Goal: Book appointment/travel/reservation

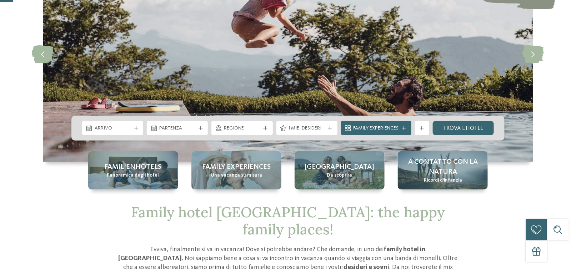
scroll to position [107, 0]
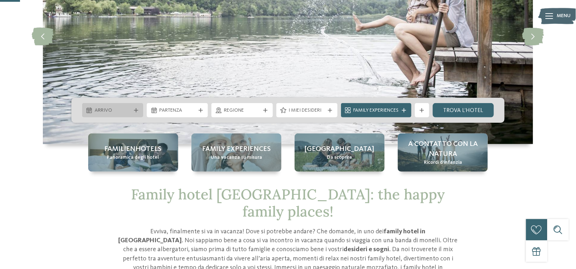
click at [134, 108] on icon at bounding box center [136, 110] width 4 height 4
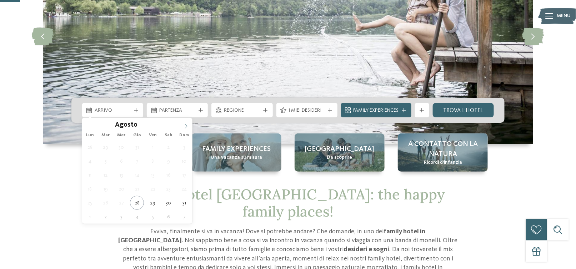
click at [184, 125] on icon at bounding box center [185, 126] width 5 height 5
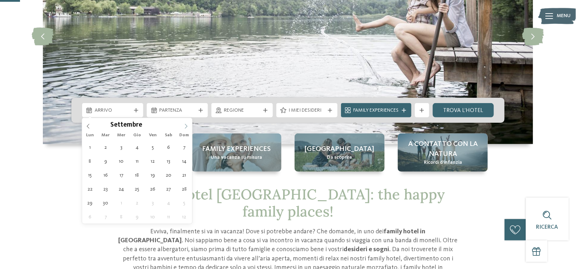
click at [184, 125] on icon at bounding box center [185, 126] width 5 height 5
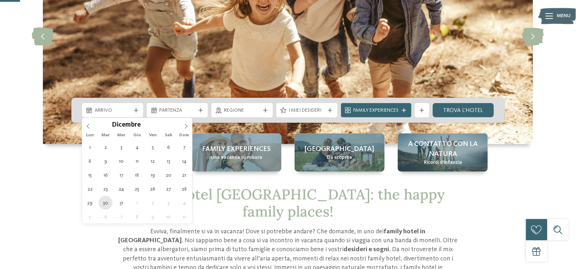
type div "30.12.2025"
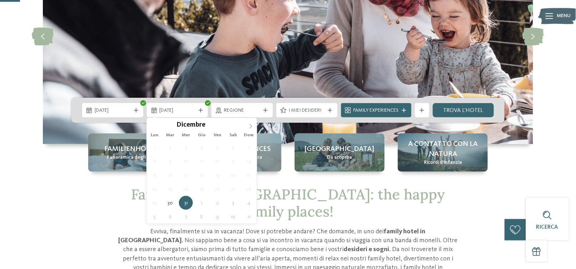
type input "****"
click at [249, 124] on icon at bounding box center [250, 126] width 5 height 5
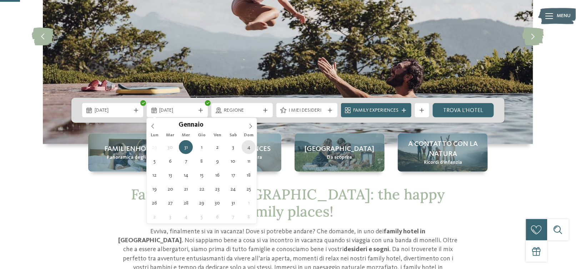
type div "04.01.2026"
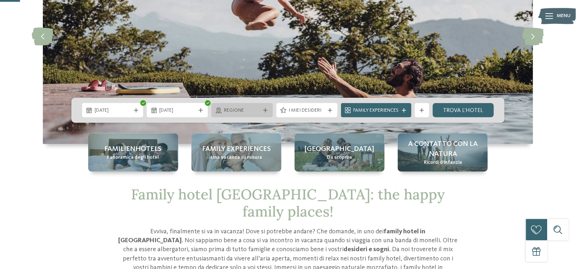
click at [269, 113] on div "Regione" at bounding box center [241, 110] width 61 height 14
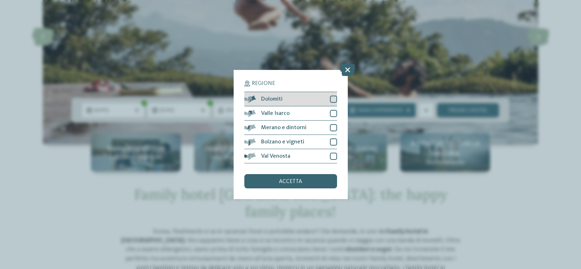
click at [333, 97] on div at bounding box center [333, 99] width 7 height 7
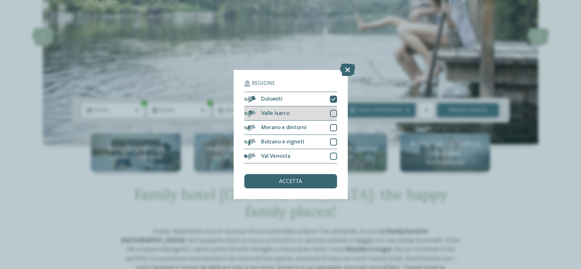
click at [334, 112] on div at bounding box center [333, 113] width 7 height 7
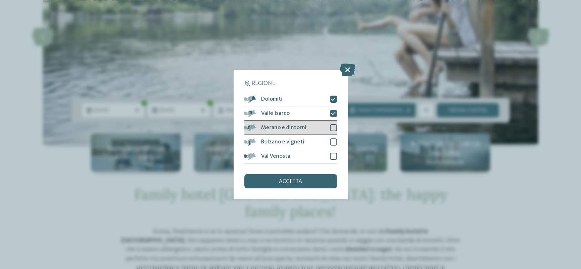
click at [332, 125] on div at bounding box center [333, 127] width 7 height 7
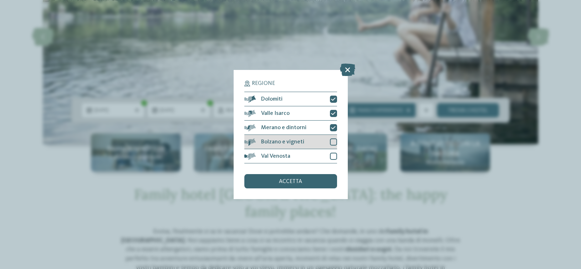
click at [332, 143] on div at bounding box center [333, 141] width 7 height 7
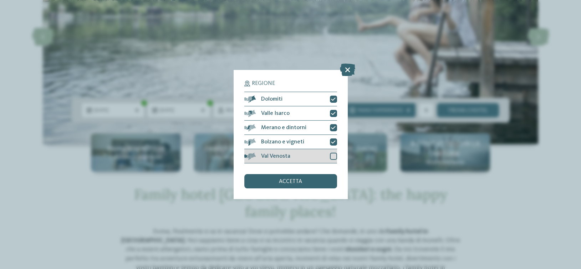
click at [332, 155] on div at bounding box center [333, 156] width 7 height 7
click at [303, 179] on div "accetta" at bounding box center [290, 181] width 93 height 14
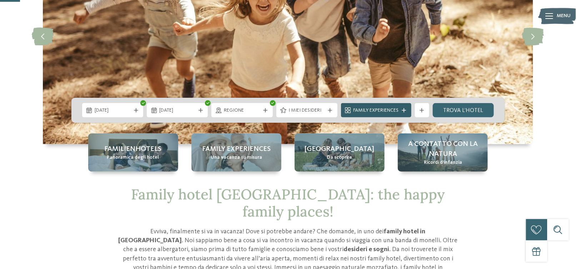
click at [402, 110] on icon at bounding box center [404, 110] width 4 height 4
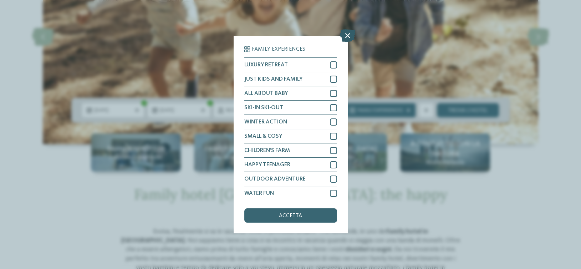
click at [349, 35] on icon at bounding box center [347, 35] width 15 height 12
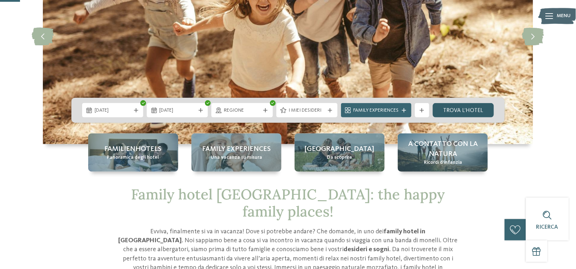
click at [479, 110] on link "trova l’hotel" at bounding box center [462, 110] width 61 height 14
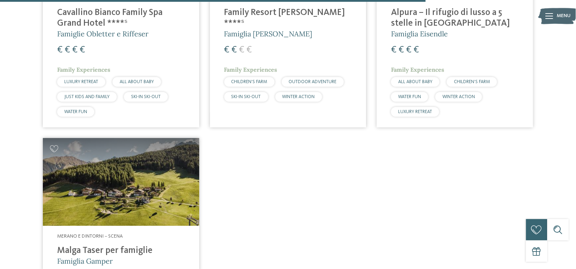
scroll to position [1372, 0]
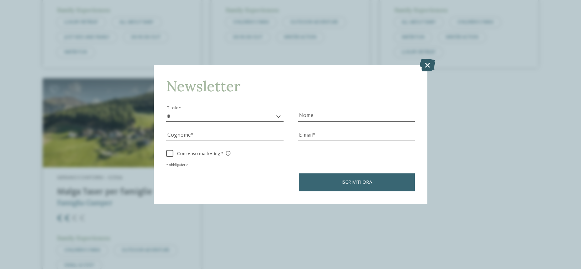
click at [424, 65] on icon at bounding box center [427, 65] width 15 height 12
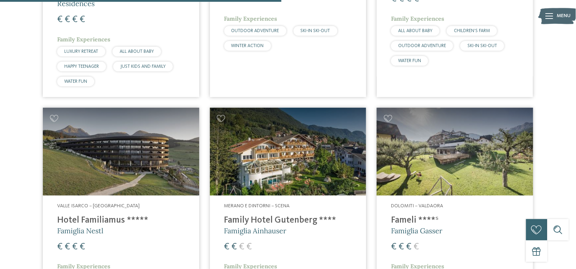
scroll to position [944, 0]
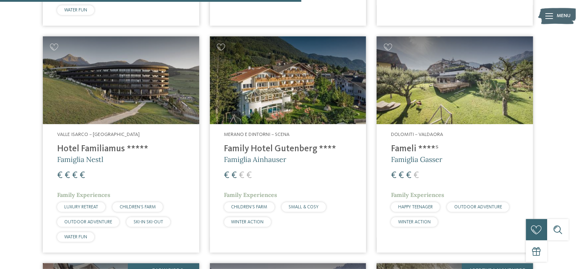
drag, startPoint x: 303, startPoint y: 82, endPoint x: 442, endPoint y: 90, distance: 139.0
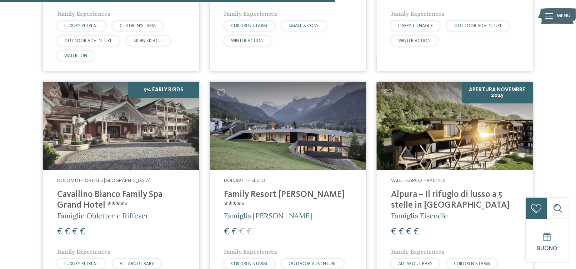
scroll to position [1158, 0]
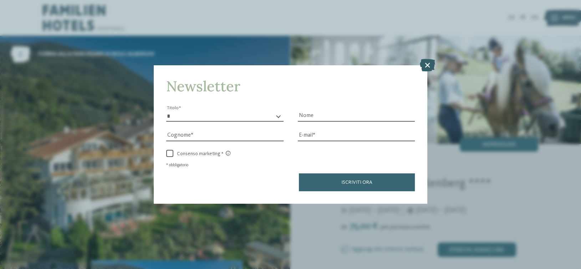
click at [420, 65] on icon at bounding box center [427, 65] width 15 height 12
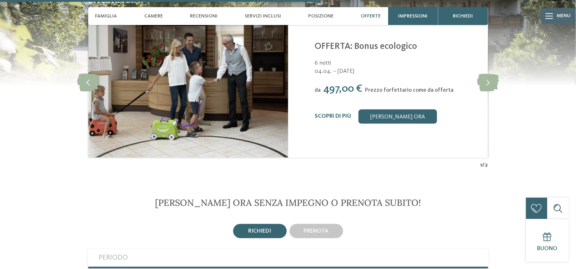
scroll to position [1213, 0]
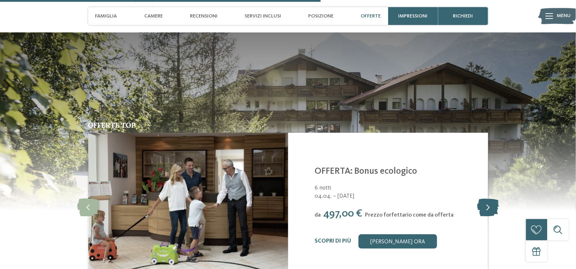
click at [484, 199] on icon at bounding box center [488, 208] width 22 height 18
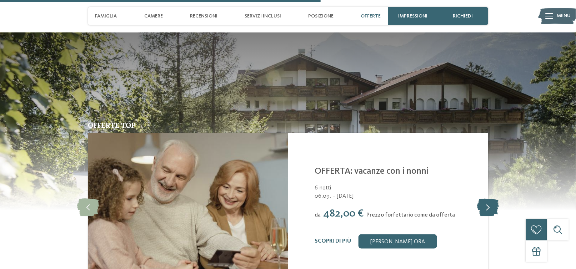
click at [486, 199] on icon at bounding box center [488, 208] width 22 height 18
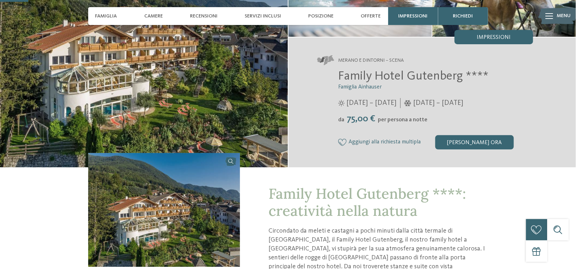
scroll to position [107, 0]
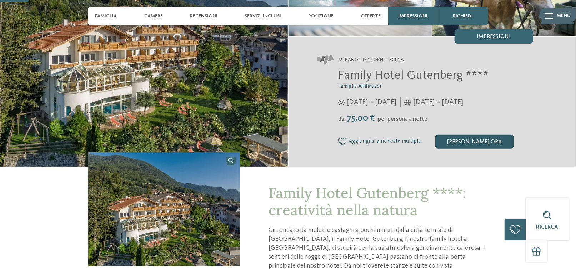
click at [471, 143] on div "[PERSON_NAME] ora" at bounding box center [474, 142] width 78 height 14
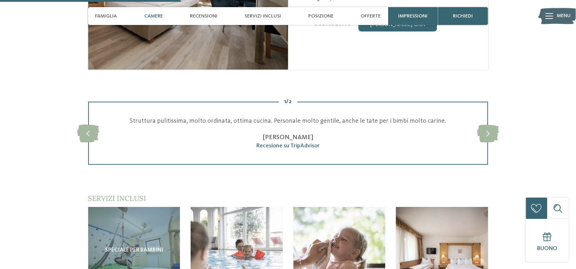
scroll to position [684, 0]
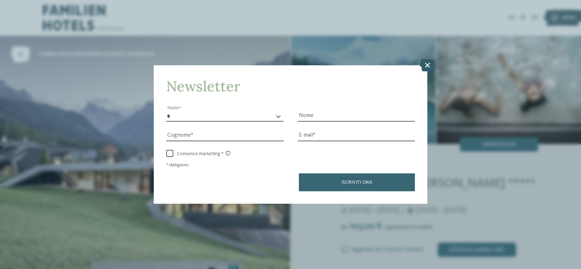
click at [424, 64] on icon at bounding box center [427, 65] width 15 height 12
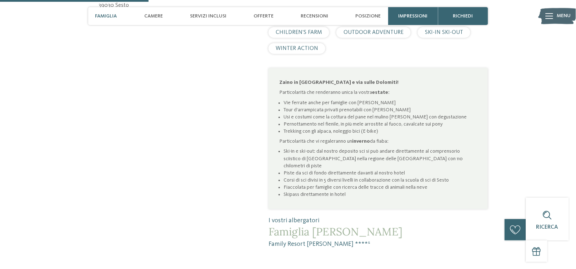
scroll to position [285, 0]
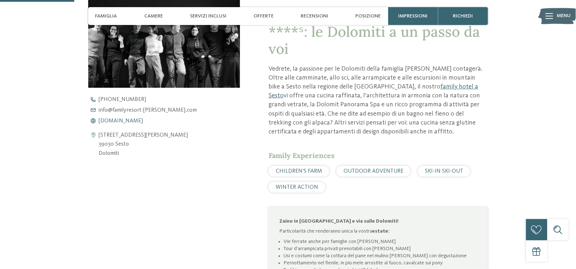
click at [135, 120] on span "www.familyresort-rainer.com" at bounding box center [121, 121] width 44 height 6
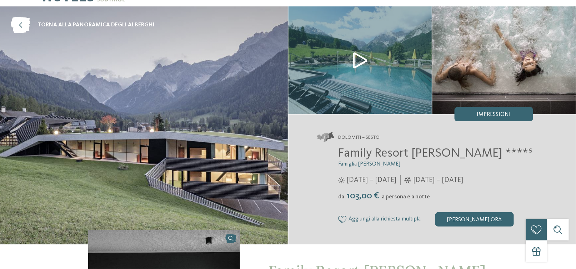
scroll to position [0, 0]
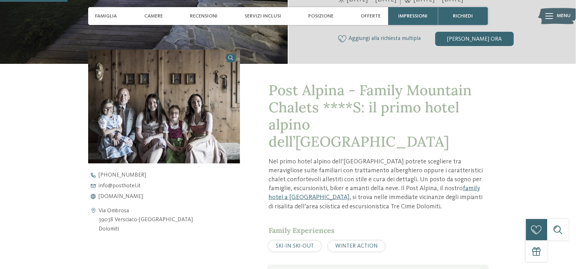
scroll to position [321, 0]
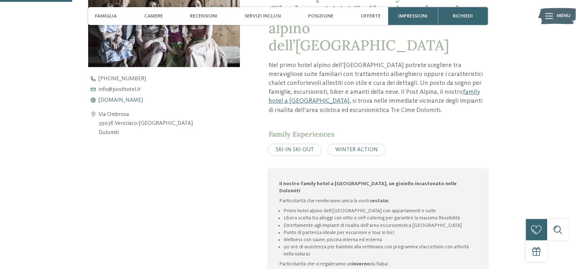
click at [111, 98] on span "www.postalpina.it" at bounding box center [121, 100] width 44 height 6
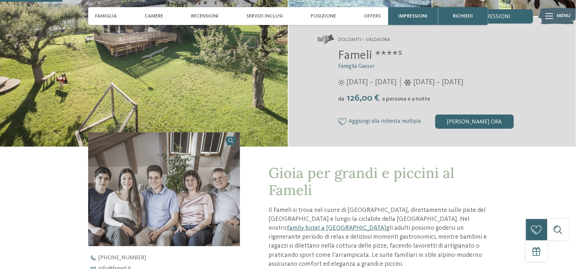
scroll to position [250, 0]
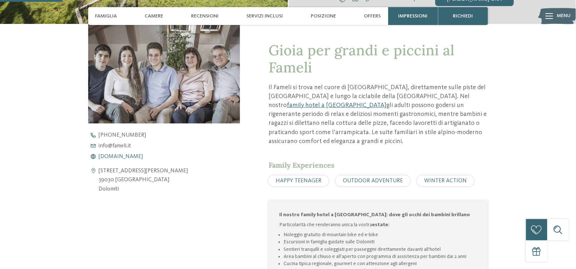
click at [102, 154] on span "[DOMAIN_NAME]" at bounding box center [121, 157] width 44 height 6
